Goal: Transaction & Acquisition: Purchase product/service

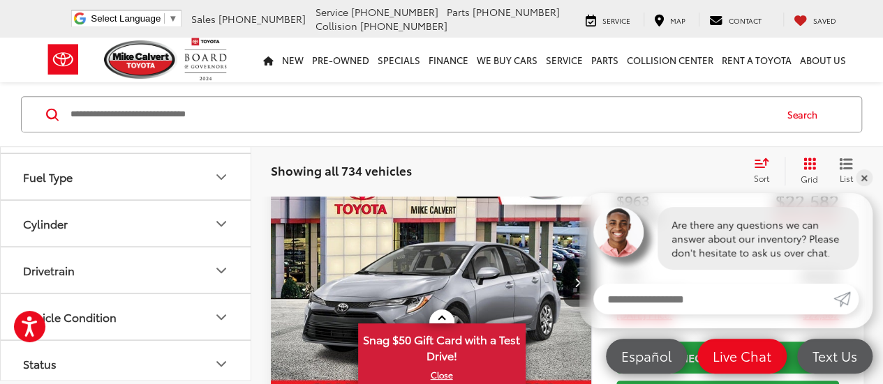
scroll to position [274, 0]
click at [119, 181] on button "Fuel Type" at bounding box center [126, 175] width 251 height 45
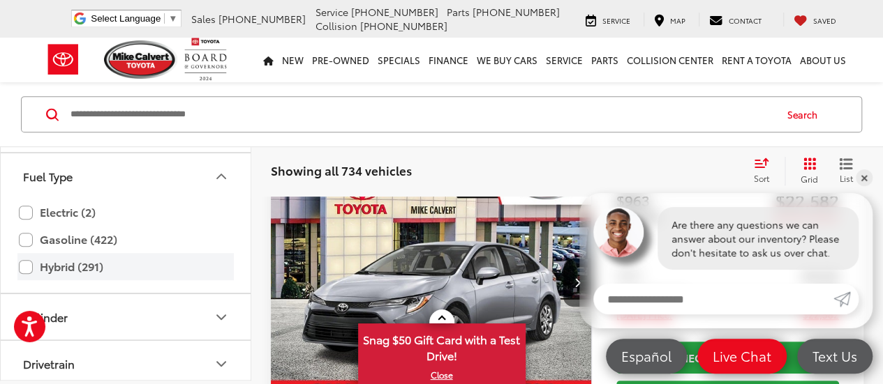
click at [73, 265] on label "Hybrid (291)" at bounding box center [125, 267] width 213 height 24
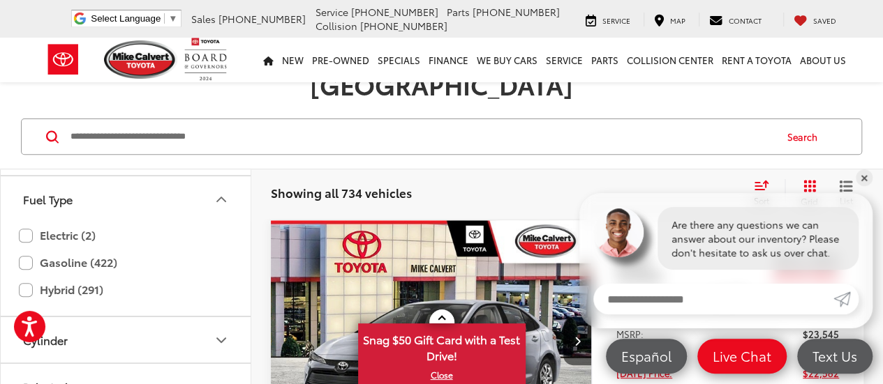
scroll to position [179, 0]
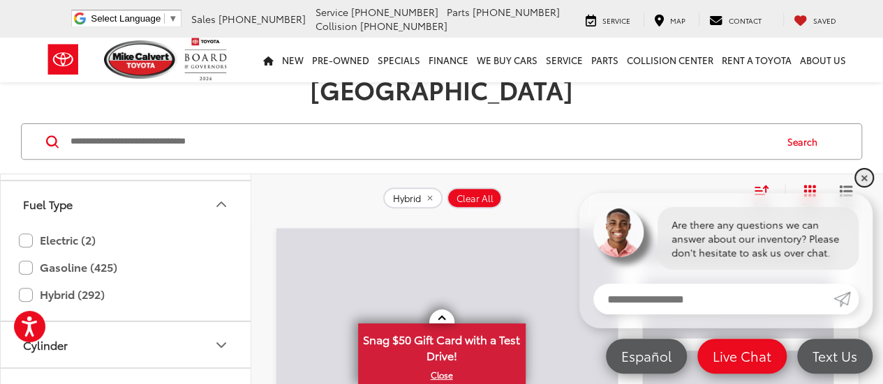
click at [866, 177] on link "✕" at bounding box center [863, 178] width 17 height 17
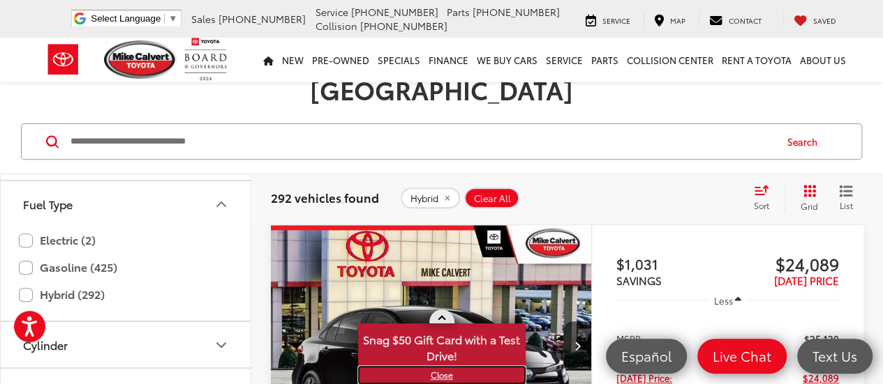
click at [442, 376] on link "X" at bounding box center [441, 375] width 165 height 15
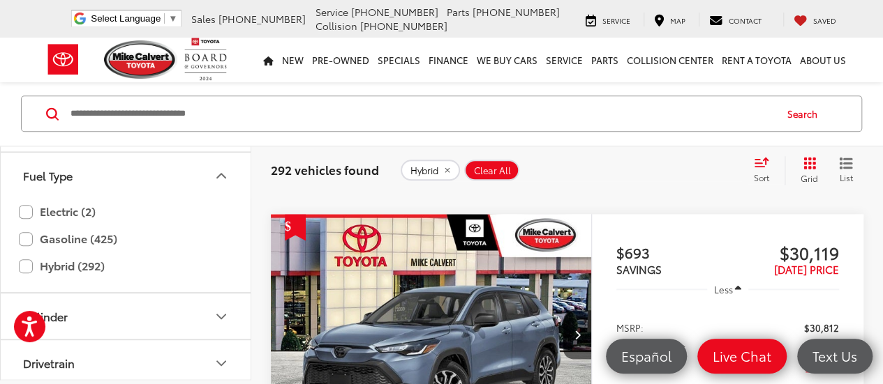
scroll to position [3237, 0]
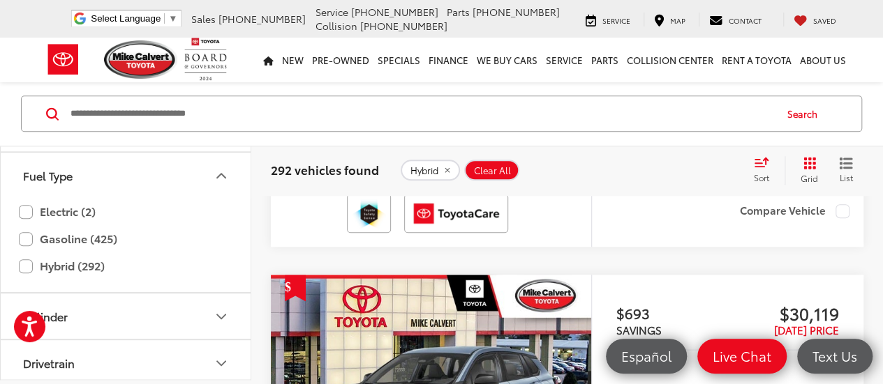
click at [774, 174] on div "Sort" at bounding box center [765, 171] width 38 height 28
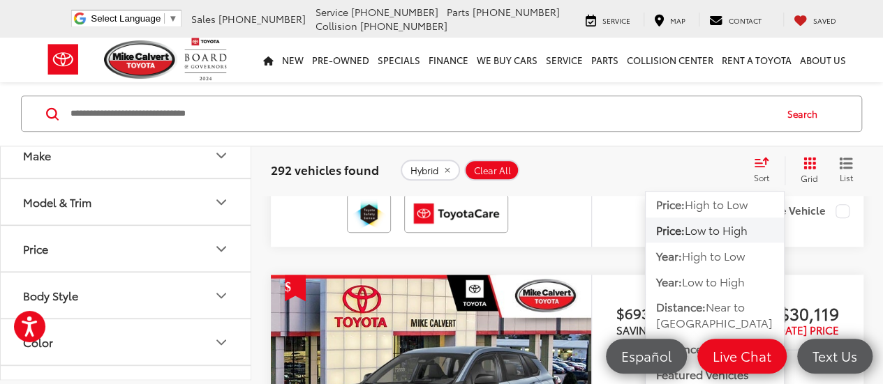
scroll to position [0, 0]
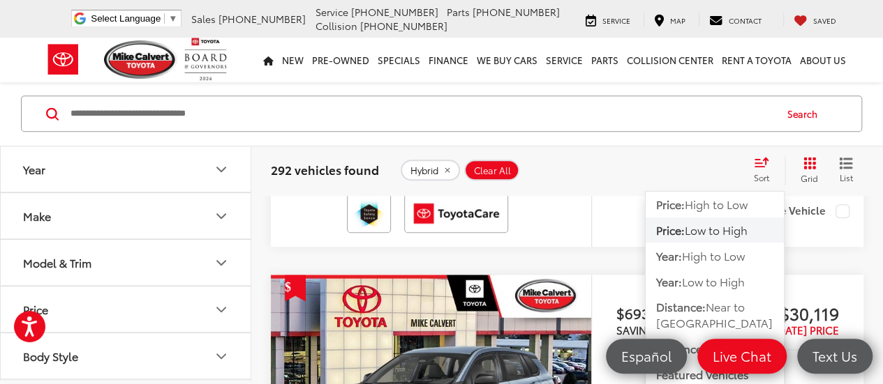
click at [138, 258] on button "Model & Trim" at bounding box center [126, 263] width 251 height 45
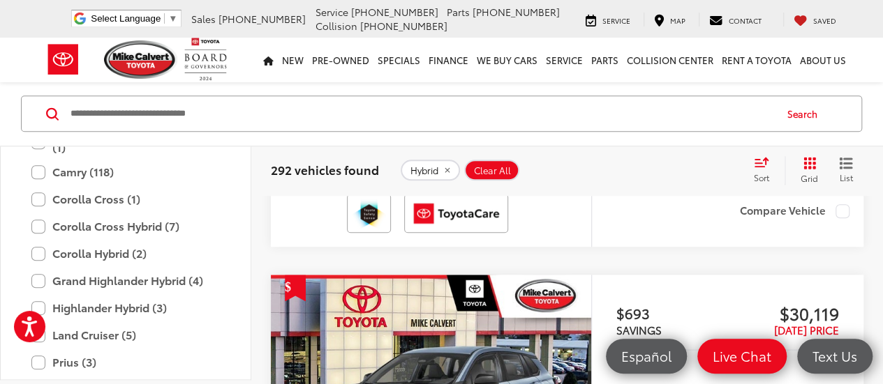
scroll to position [201, 0]
click at [131, 220] on label "Corolla Cross Hybrid (7)" at bounding box center [125, 226] width 188 height 24
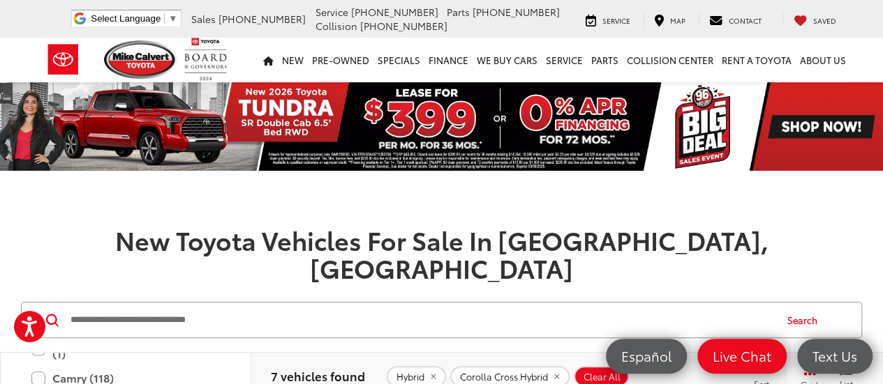
scroll to position [200, 0]
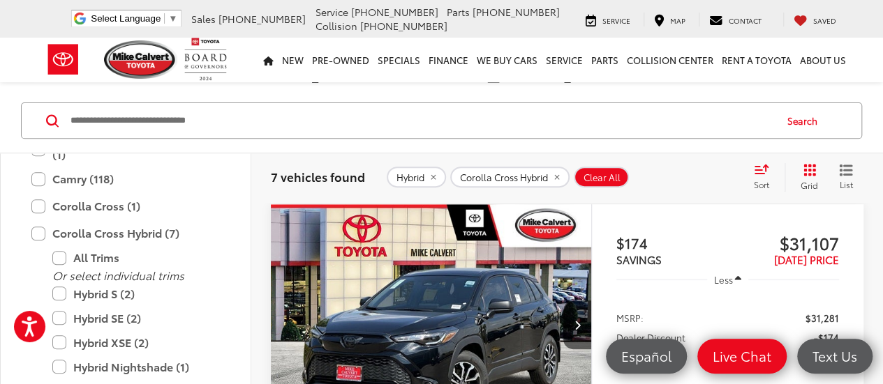
click at [772, 176] on div "Sort" at bounding box center [765, 177] width 38 height 28
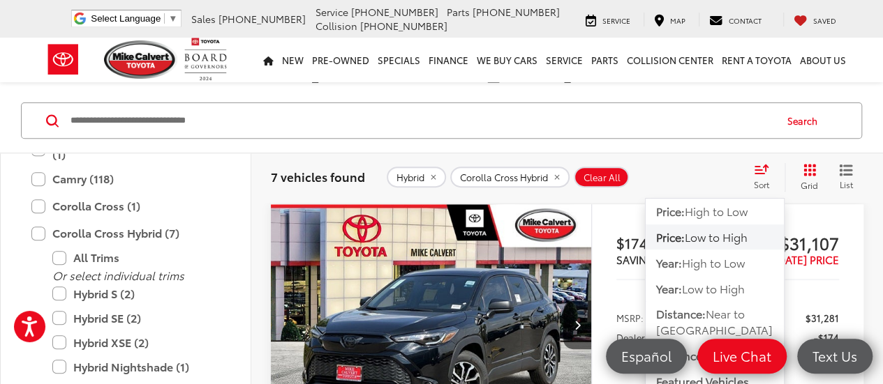
click at [721, 234] on span "Low to High" at bounding box center [715, 237] width 63 height 16
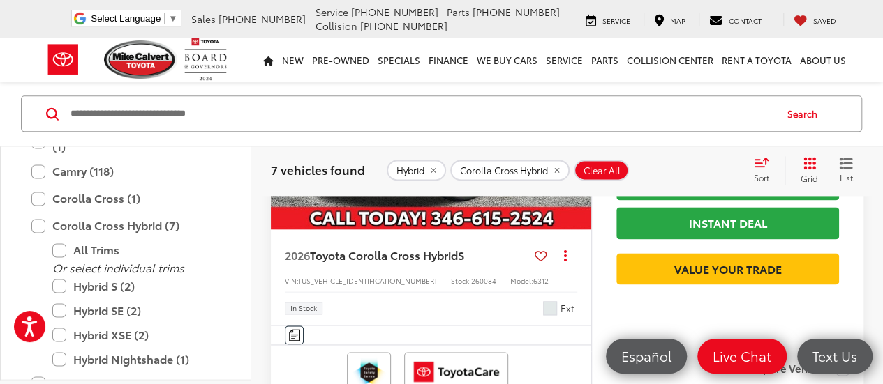
scroll to position [855, 0]
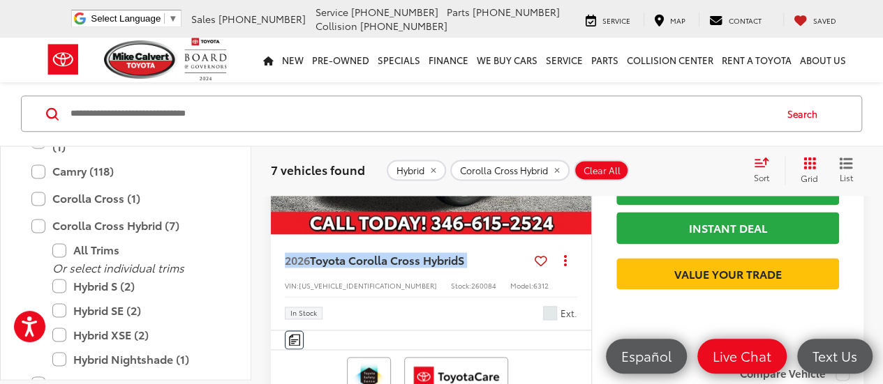
drag, startPoint x: 279, startPoint y: 271, endPoint x: 472, endPoint y: 276, distance: 192.6
click at [472, 276] on div "2026 Toyota Corolla Cross Hybrid S Copy Link Share Print View Details VIN: [US_…" at bounding box center [431, 282] width 320 height 96
copy span "2026 Toyota Corolla Cross Hybrid S"
